Goal: Task Accomplishment & Management: Use online tool/utility

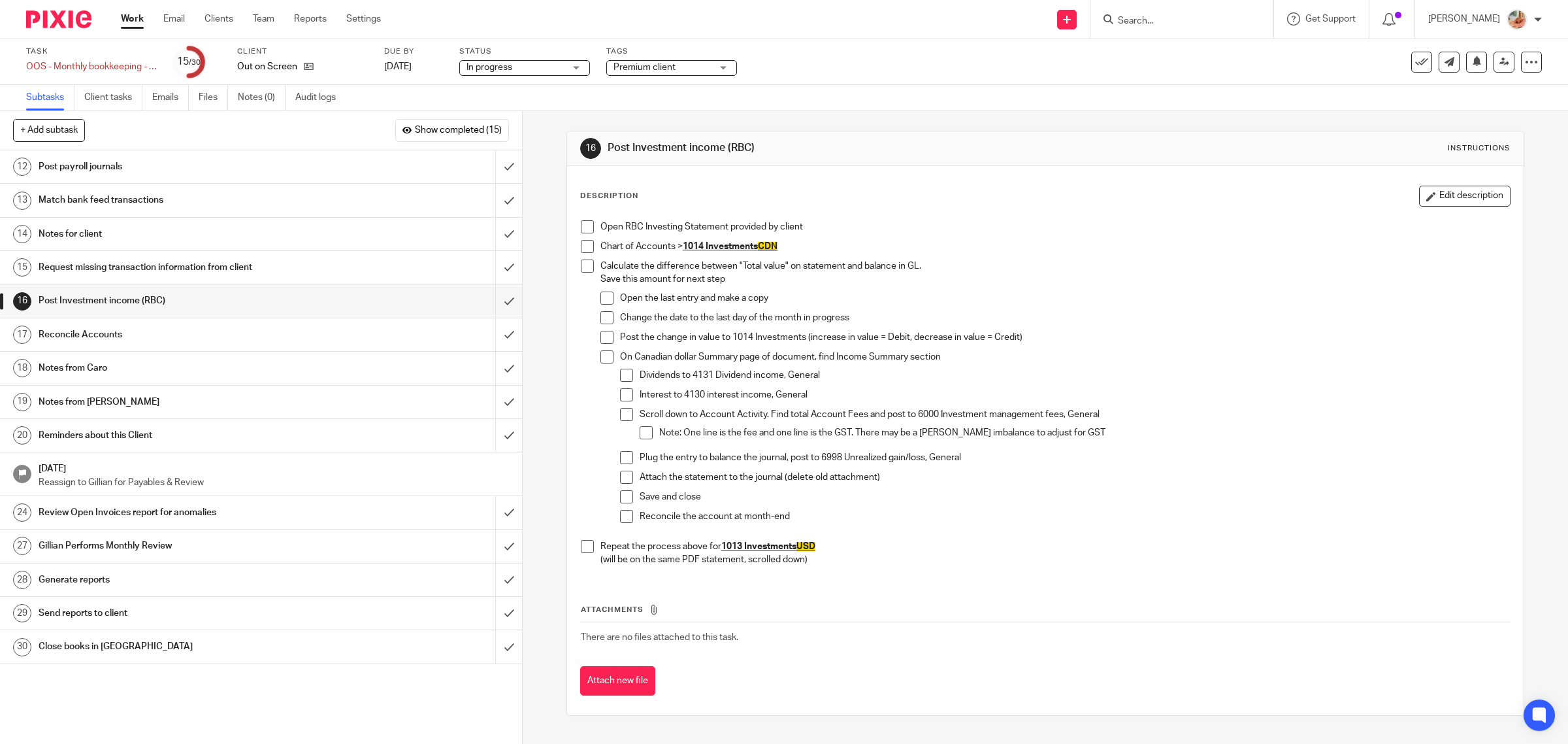
click at [580, 226] on span at bounding box center [587, 227] width 13 height 13
click at [581, 243] on span at bounding box center [587, 246] width 13 height 13
drag, startPoint x: 598, startPoint y: 297, endPoint x: 589, endPoint y: 271, distance: 27.5
click at [601, 296] on span at bounding box center [607, 298] width 13 height 13
click at [587, 266] on span at bounding box center [587, 266] width 13 height 13
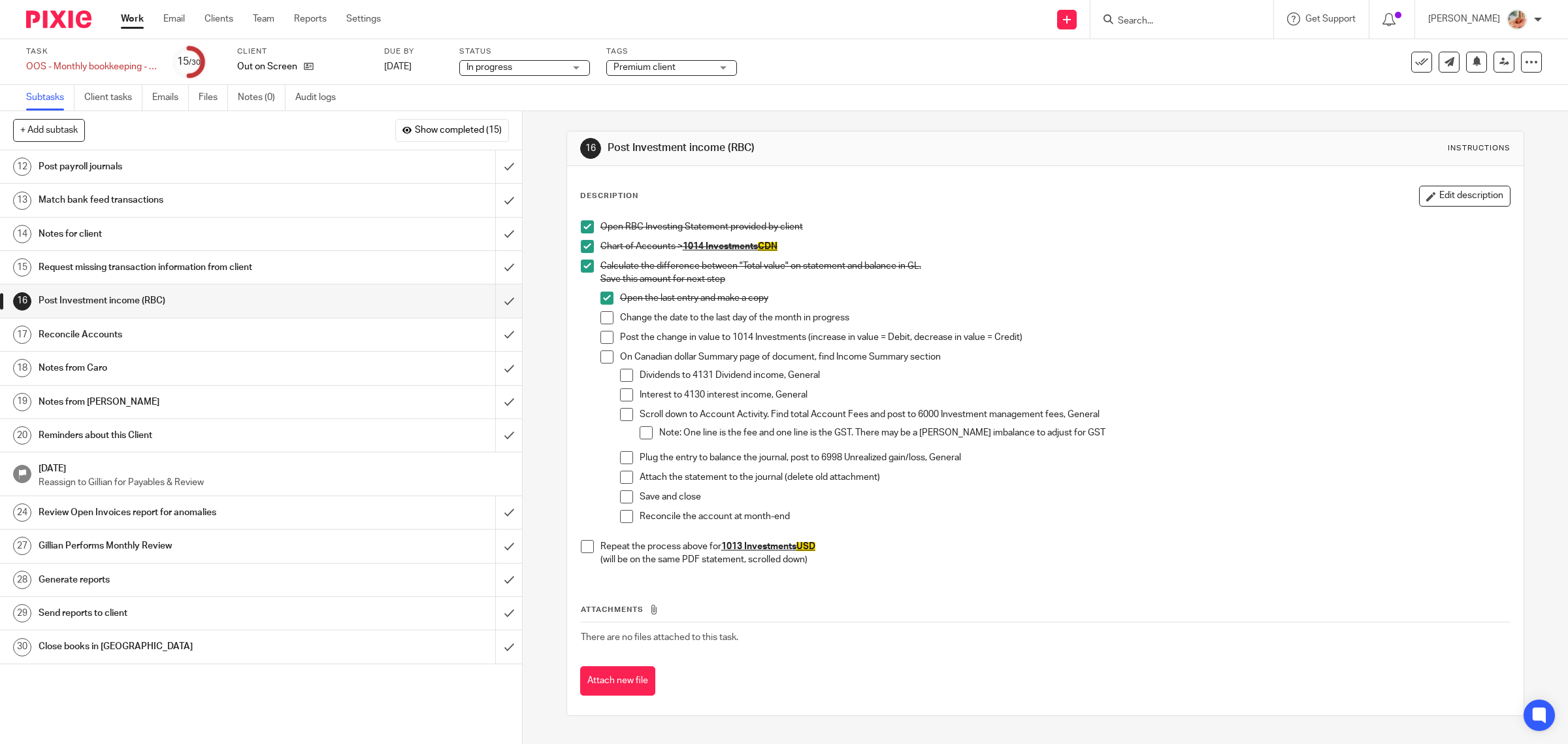
drag, startPoint x: 596, startPoint y: 316, endPoint x: 598, endPoint y: 331, distance: 15.1
click at [601, 315] on span at bounding box center [607, 317] width 13 height 13
click at [601, 337] on span at bounding box center [607, 337] width 13 height 13
click at [609, 355] on li "On Canadian dollar Summary page of document, find Income Summary section Divide…" at bounding box center [1055, 443] width 910 height 185
click at [605, 361] on span at bounding box center [607, 357] width 13 height 13
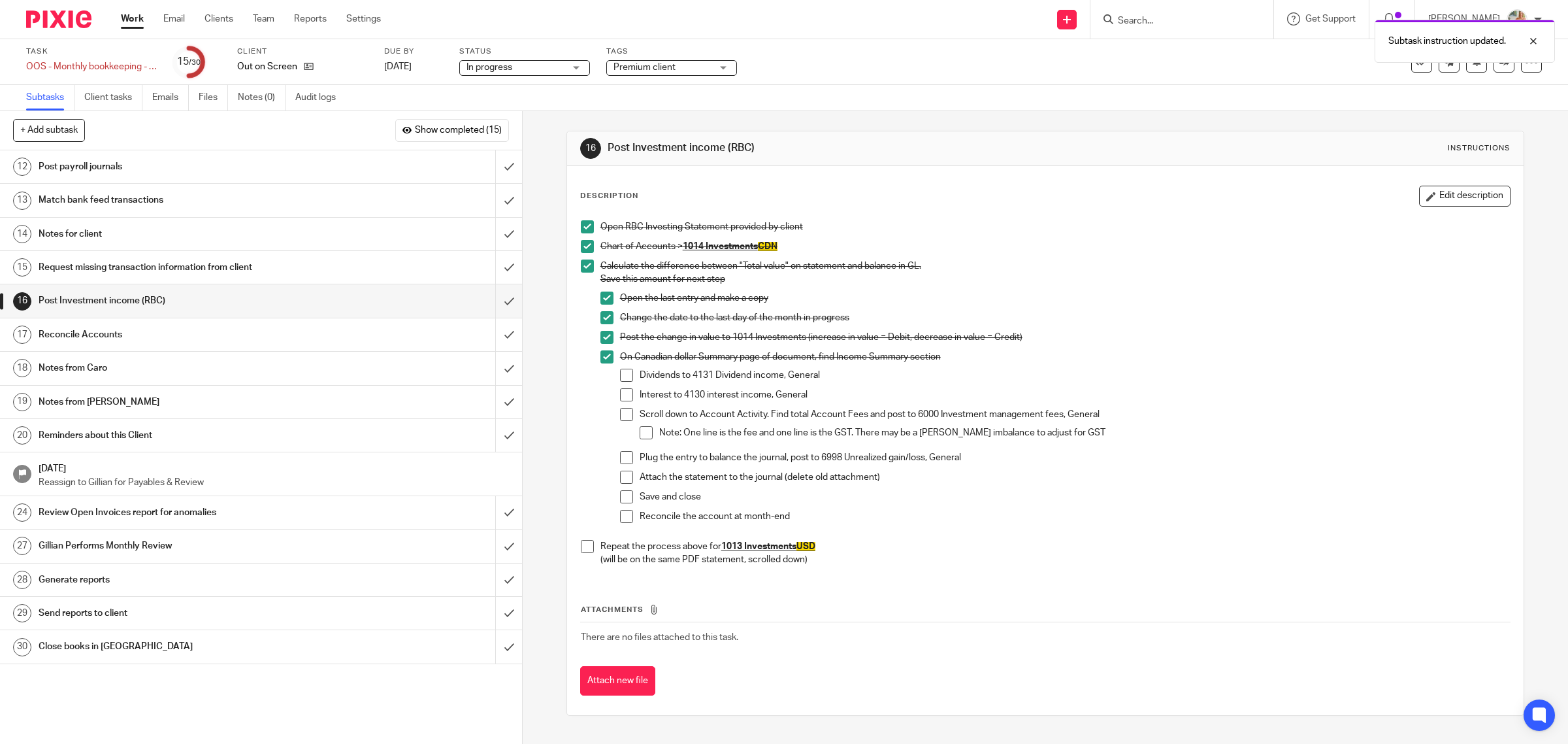
click at [620, 375] on span at bounding box center [626, 375] width 13 height 13
click at [620, 398] on span at bounding box center [626, 395] width 13 height 13
click at [627, 416] on span at bounding box center [626, 414] width 13 height 13
click at [641, 430] on span at bounding box center [646, 432] width 13 height 13
click at [621, 456] on span at bounding box center [626, 457] width 13 height 13
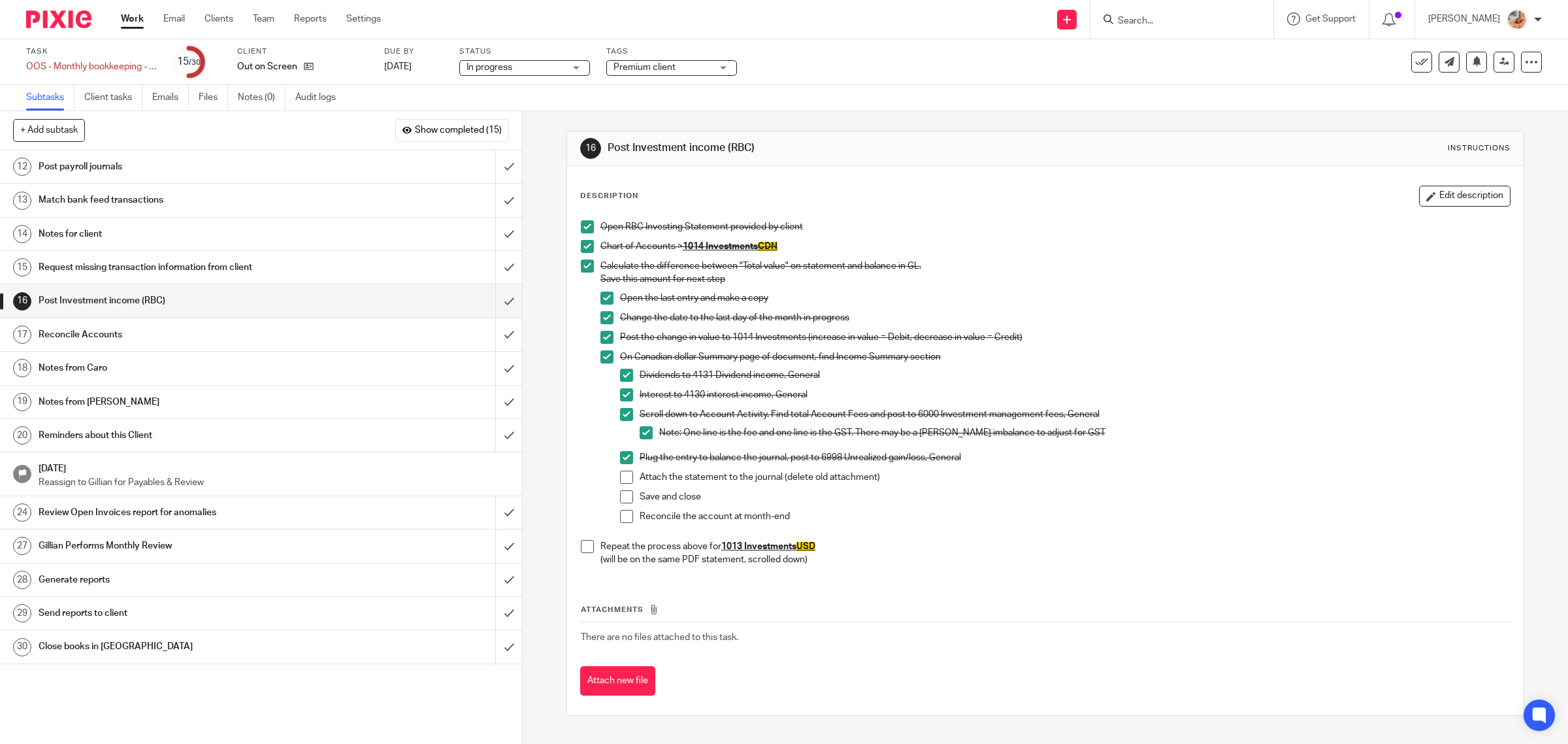
click at [620, 481] on span at bounding box center [626, 477] width 13 height 13
click at [620, 498] on span at bounding box center [626, 496] width 13 height 13
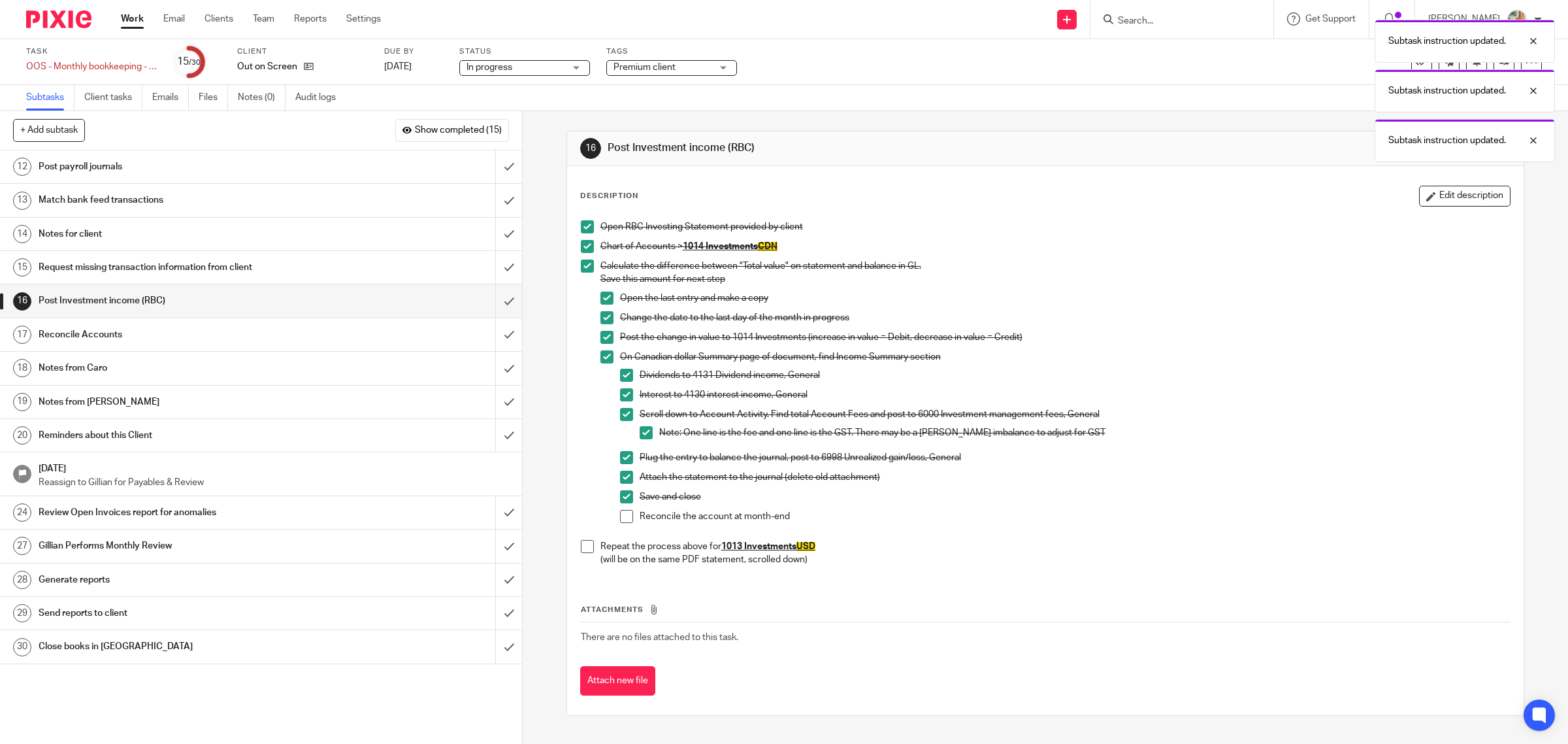
click at [620, 518] on span at bounding box center [626, 516] width 13 height 13
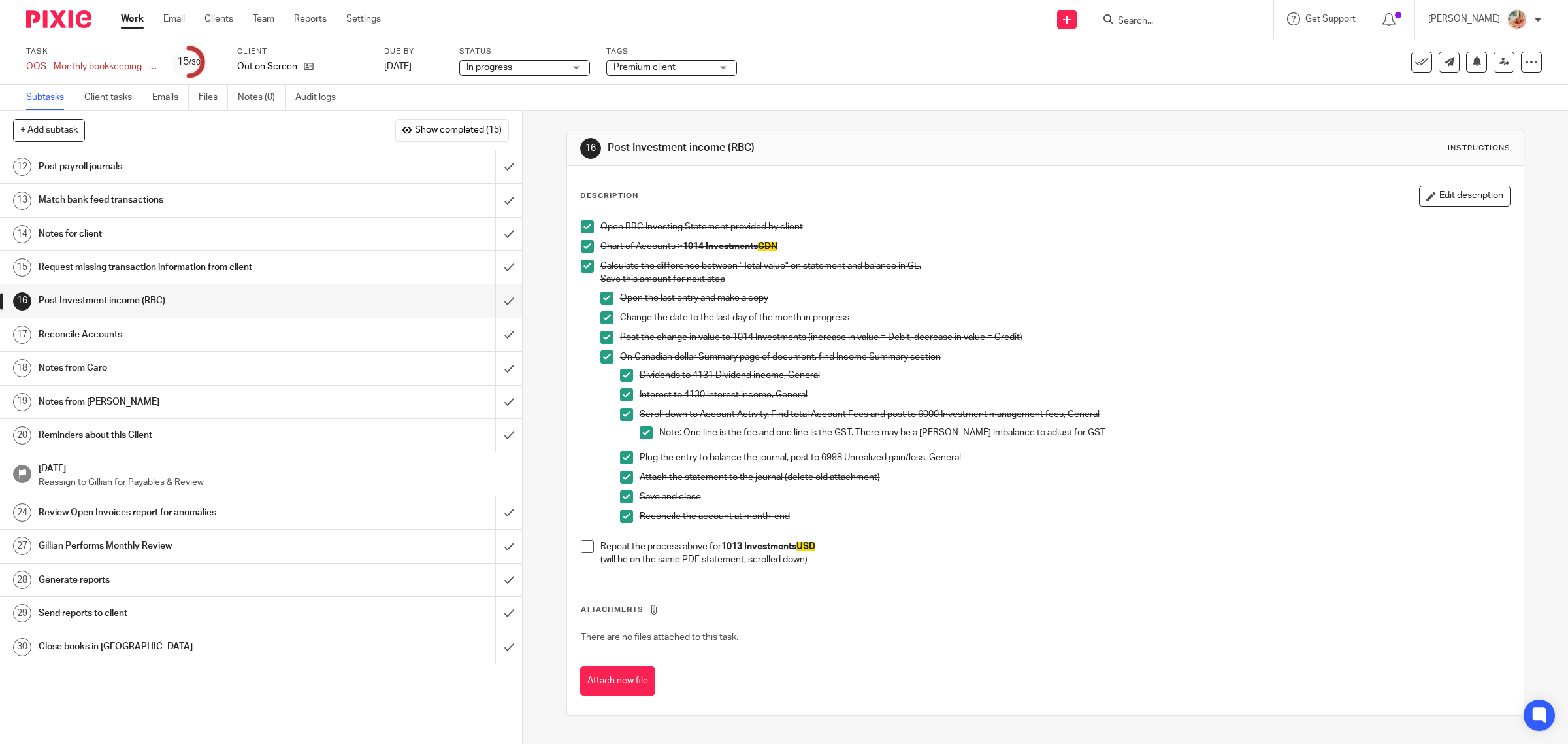
click at [583, 549] on span at bounding box center [587, 546] width 13 height 13
drag, startPoint x: 484, startPoint y: 297, endPoint x: 537, endPoint y: 315, distance: 56.0
click at [484, 296] on input "submit" at bounding box center [261, 300] width 522 height 32
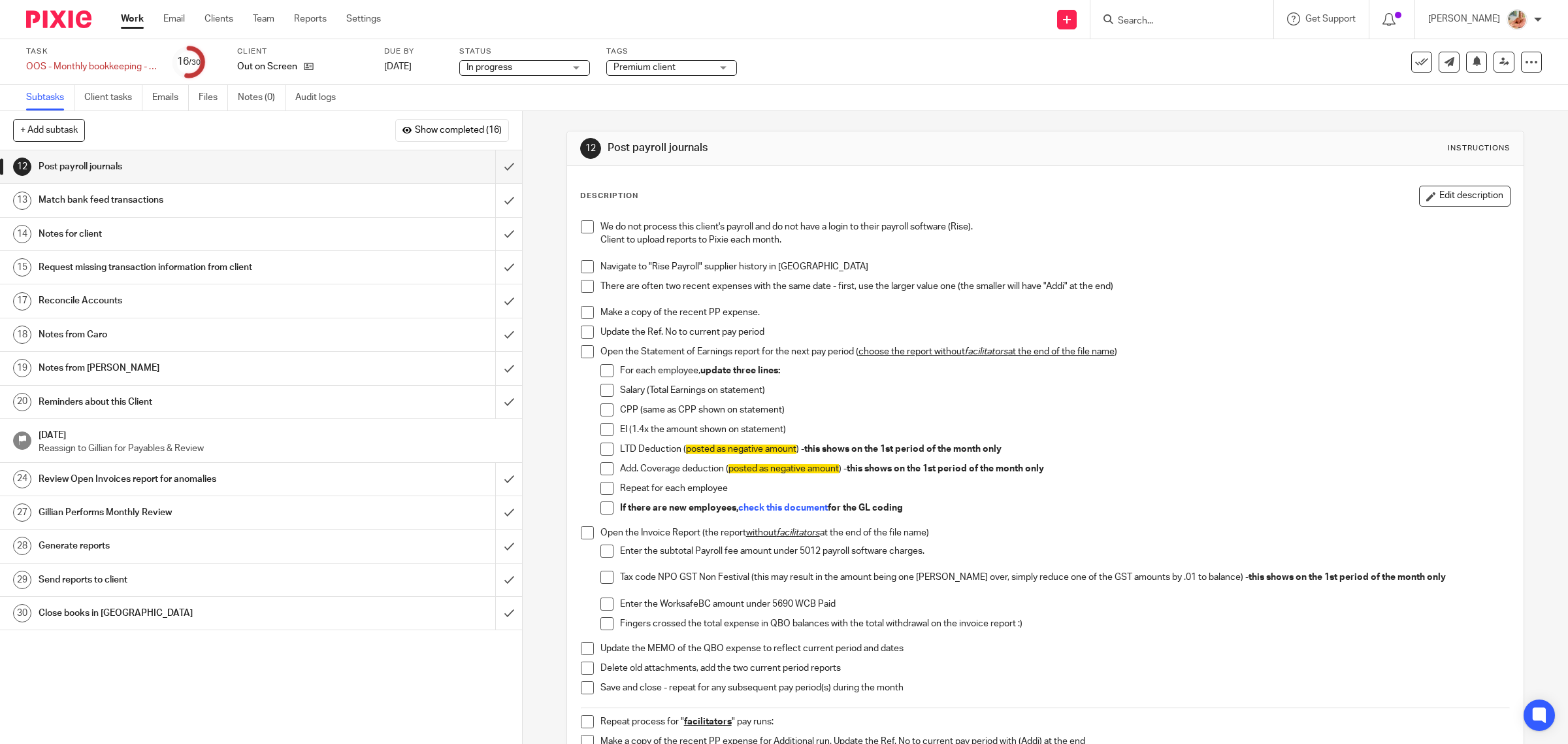
click at [210, 396] on h1 "Reminders about this Client" at bounding box center [187, 402] width 296 height 19
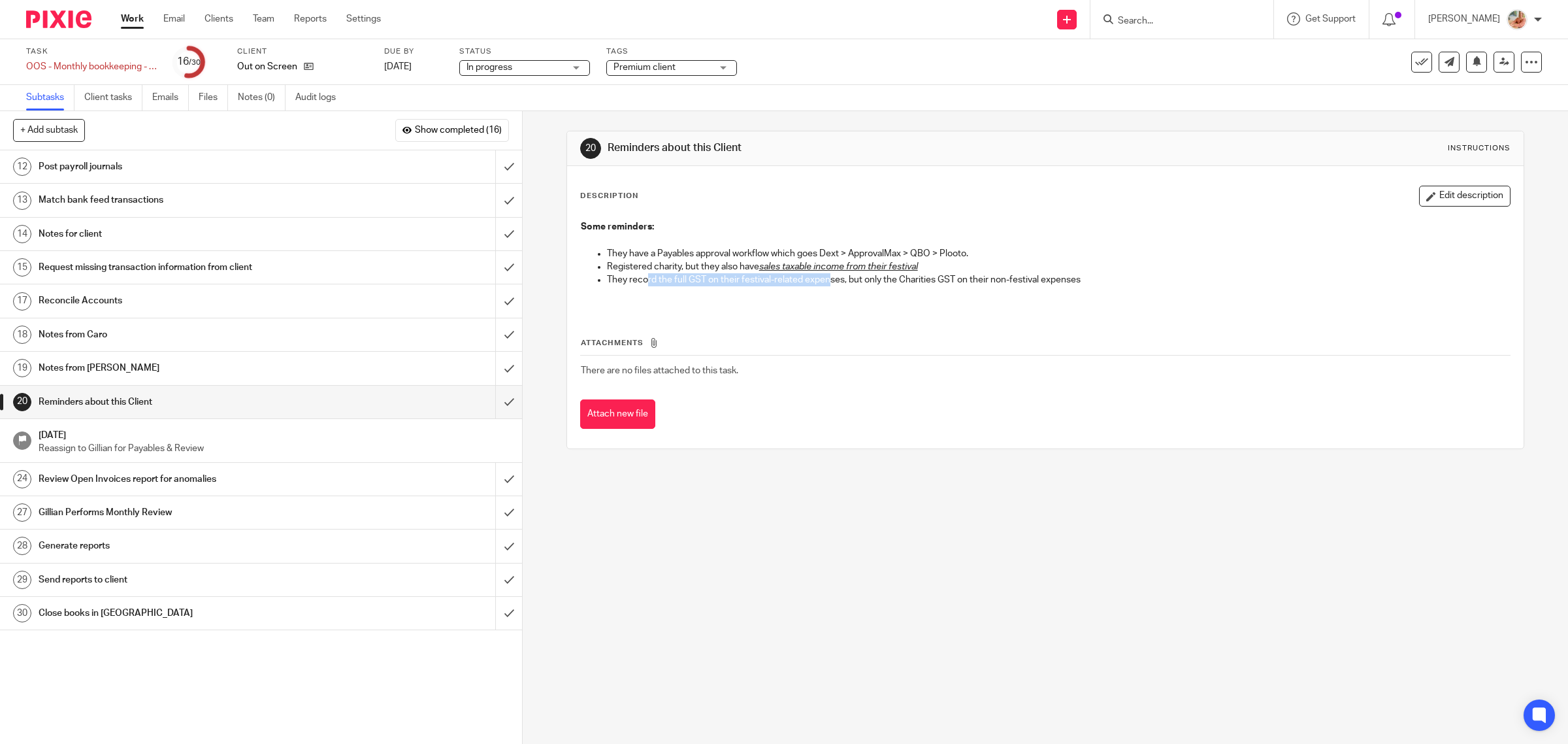
drag, startPoint x: 664, startPoint y: 279, endPoint x: 824, endPoint y: 284, distance: 160.1
click at [824, 284] on p "They record the full GST on their festival-related expenses, but only the Chari…" at bounding box center [1059, 279] width 904 height 13
click at [807, 295] on p at bounding box center [1059, 292] width 904 height 13
drag, startPoint x: 599, startPoint y: 275, endPoint x: 738, endPoint y: 271, distance: 139.1
click at [737, 271] on ul "They have a Payables approval workflow which goes Dext > ApprovalMax > QBO > Pl…" at bounding box center [1045, 273] width 929 height 53
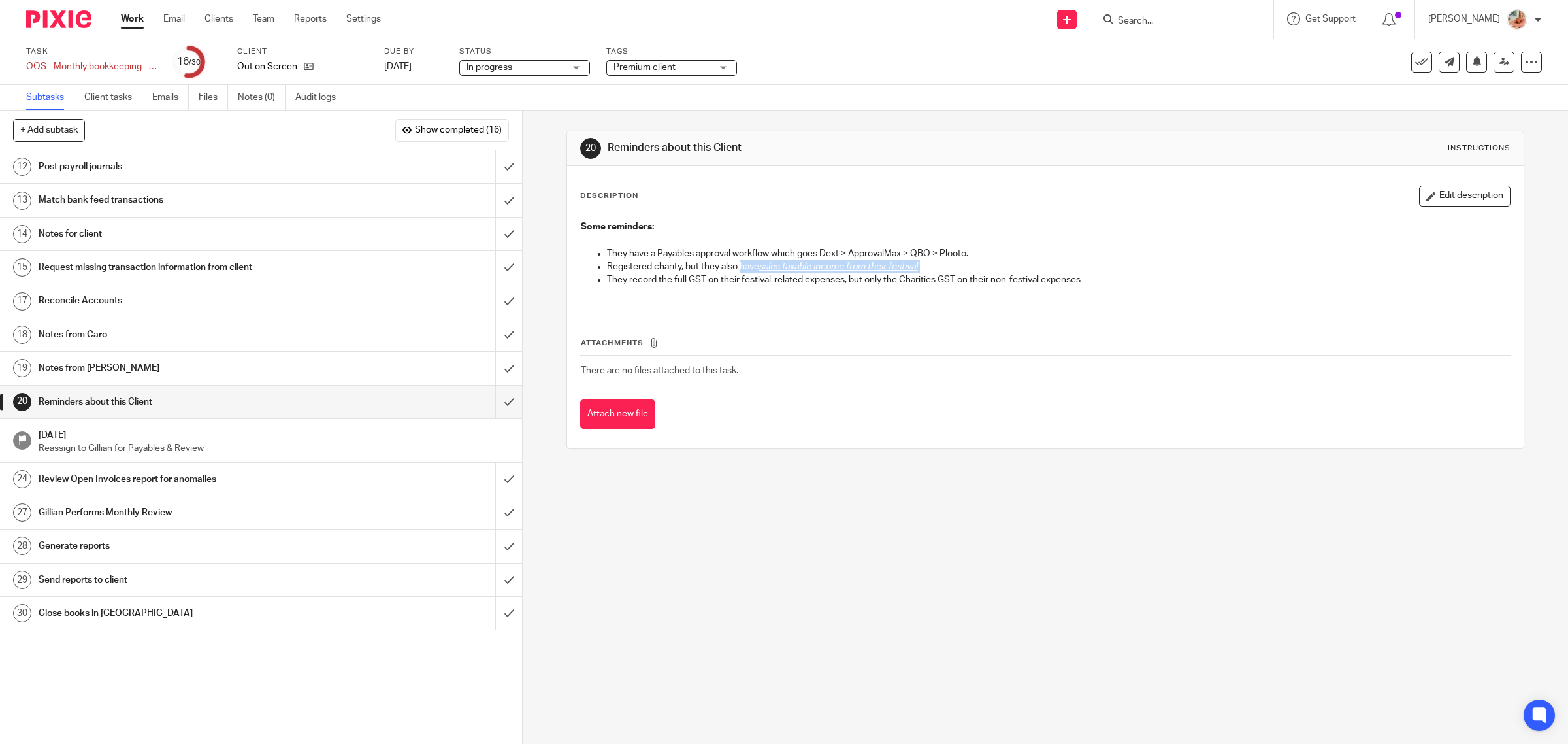
click at [869, 320] on div "Attachments There are no files attached to this task. Attach new file" at bounding box center [1046, 370] width 931 height 119
click at [495, 400] on input "submit" at bounding box center [261, 402] width 522 height 32
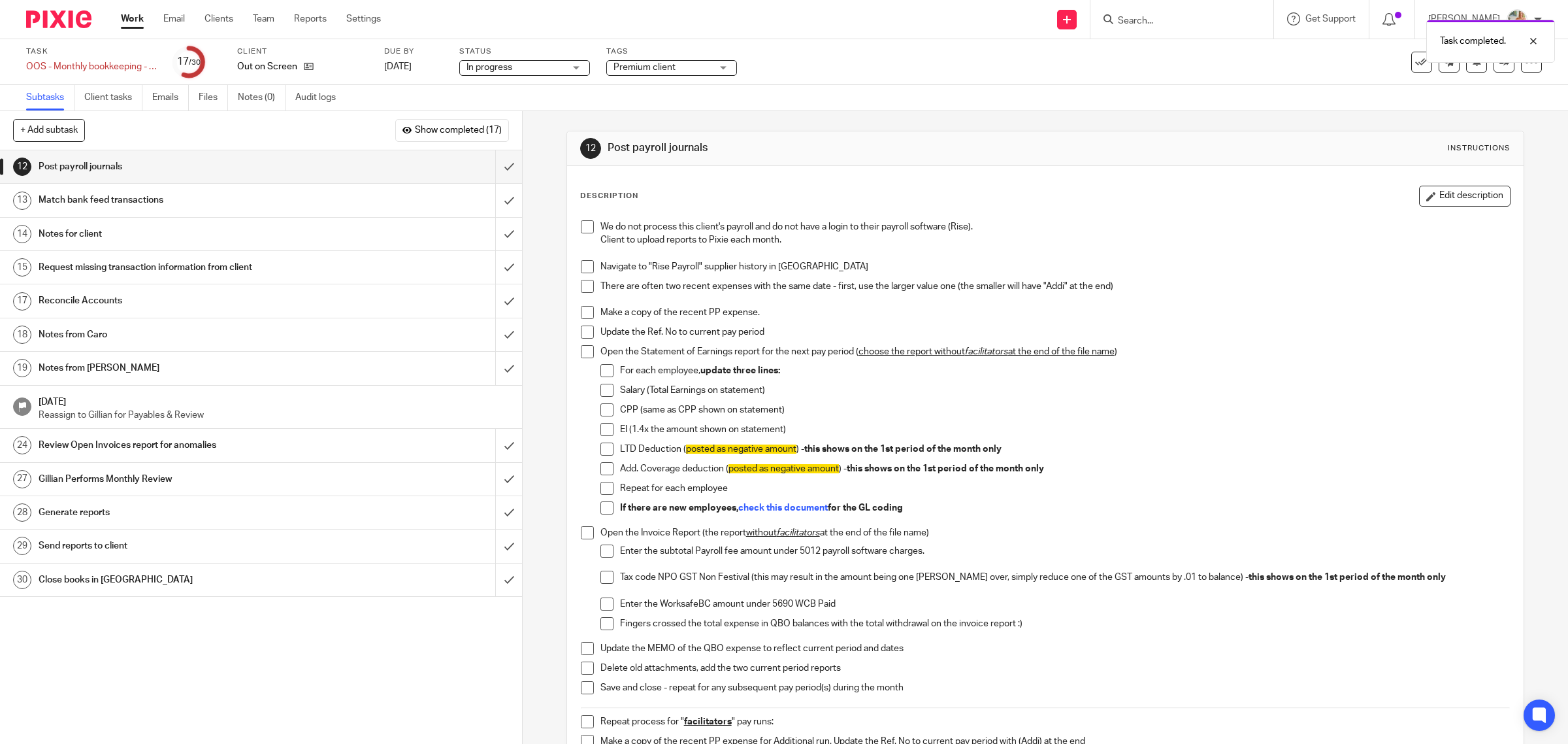
click at [85, 342] on h1 "Notes from Caro" at bounding box center [187, 335] width 296 height 19
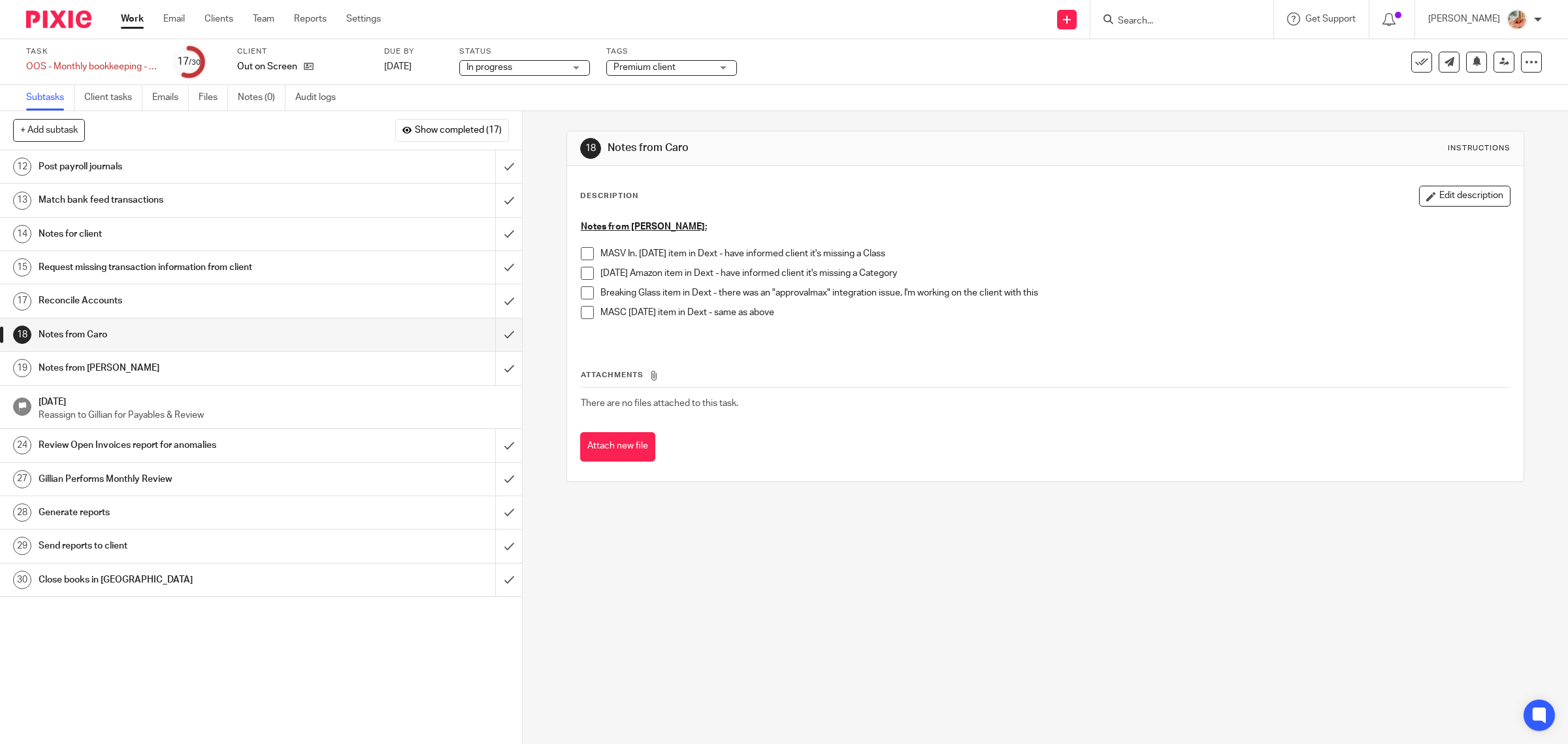
click at [106, 172] on h1 "Post payroll journals" at bounding box center [187, 167] width 296 height 19
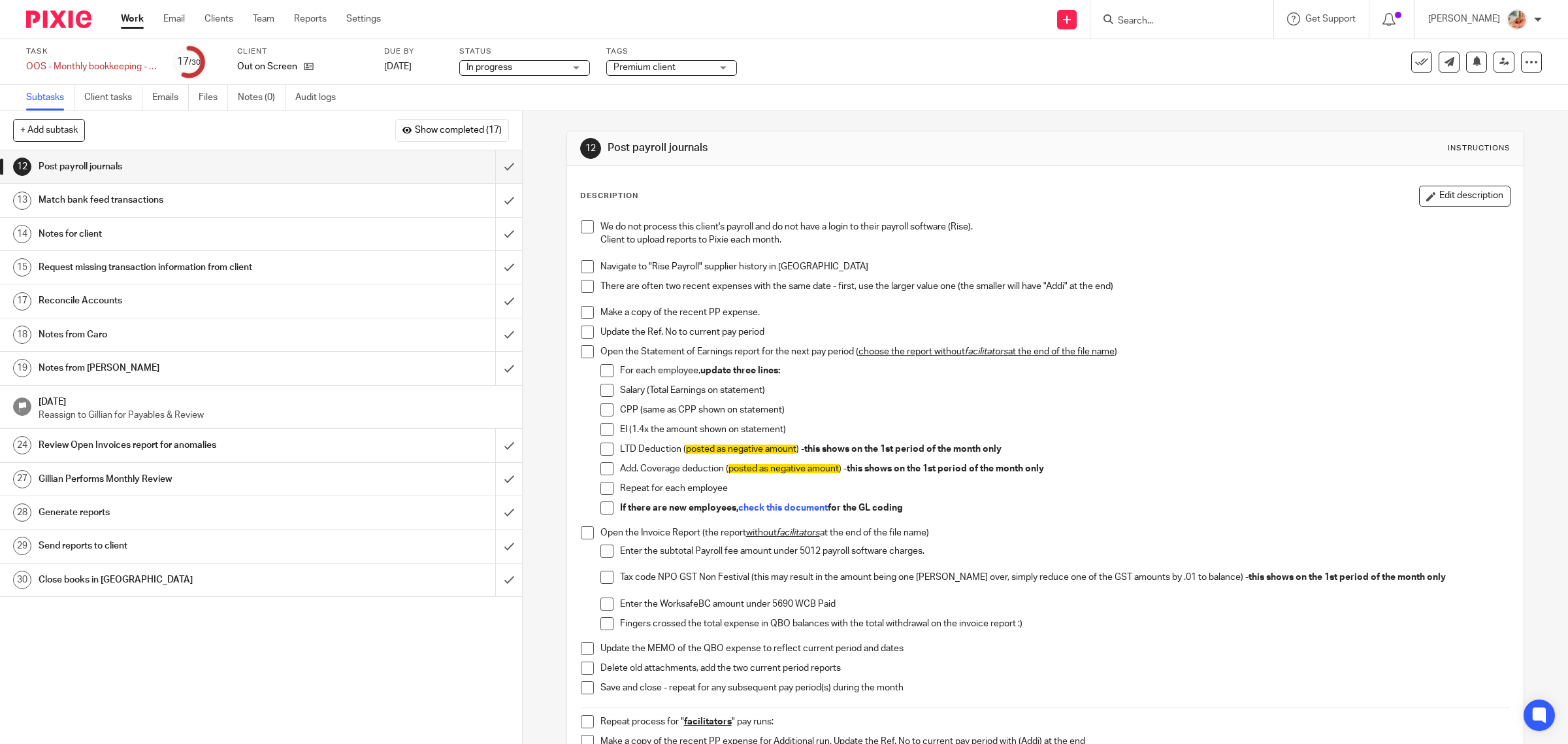
click at [580, 226] on span at bounding box center [587, 227] width 13 height 13
click at [581, 266] on span at bounding box center [587, 266] width 13 height 13
